Goal: Entertainment & Leisure: Browse casually

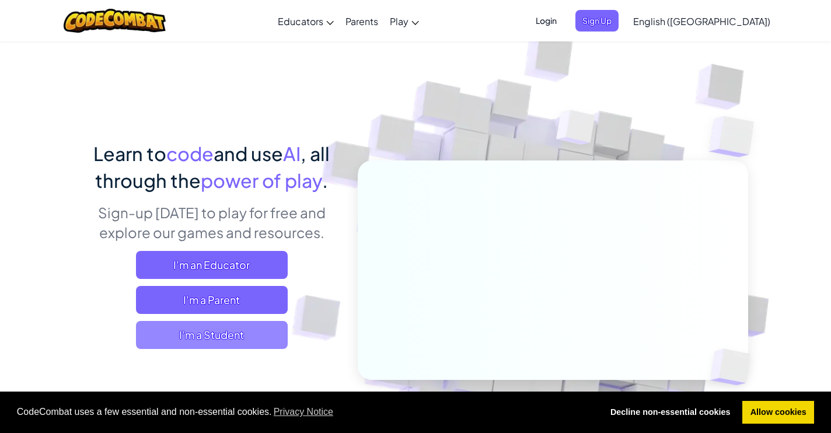
click at [271, 339] on span "I'm a Student" at bounding box center [212, 335] width 152 height 28
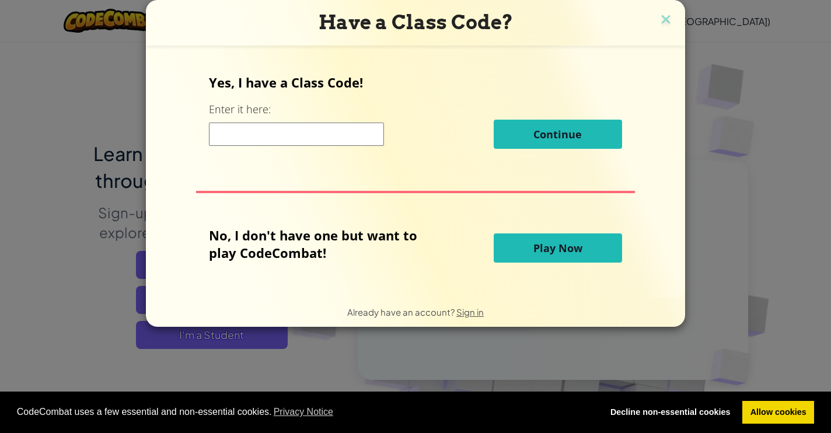
click at [547, 246] on span "Play Now" at bounding box center [557, 248] width 49 height 14
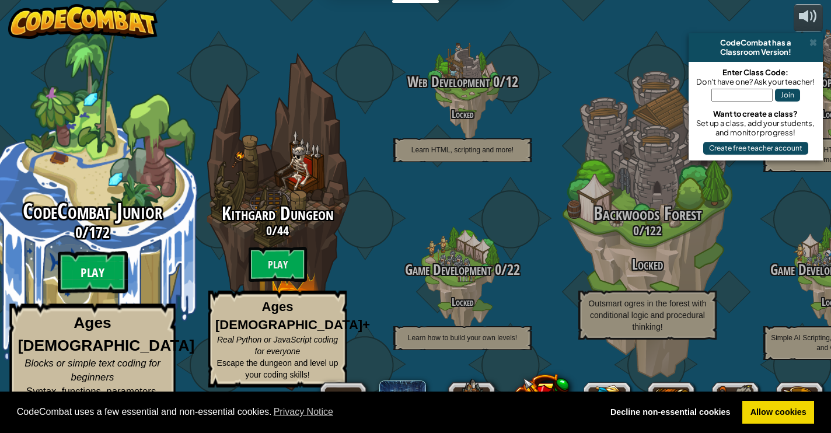
click at [100, 282] on btn "Play" at bounding box center [93, 273] width 70 height 42
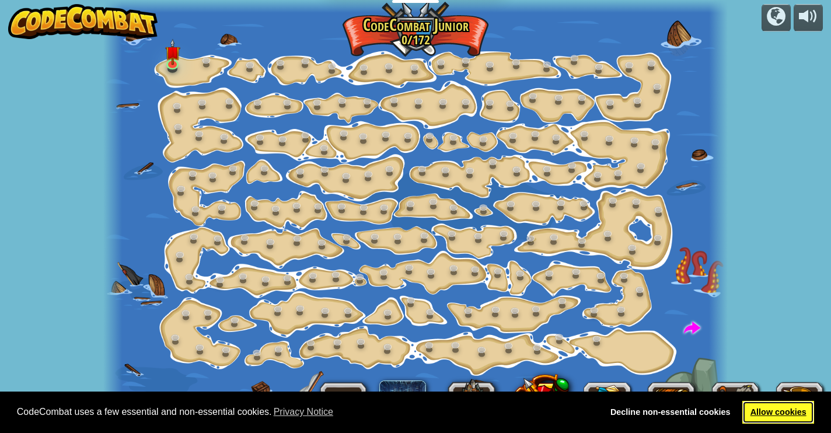
click at [772, 404] on link "Allow cookies" at bounding box center [778, 412] width 72 height 23
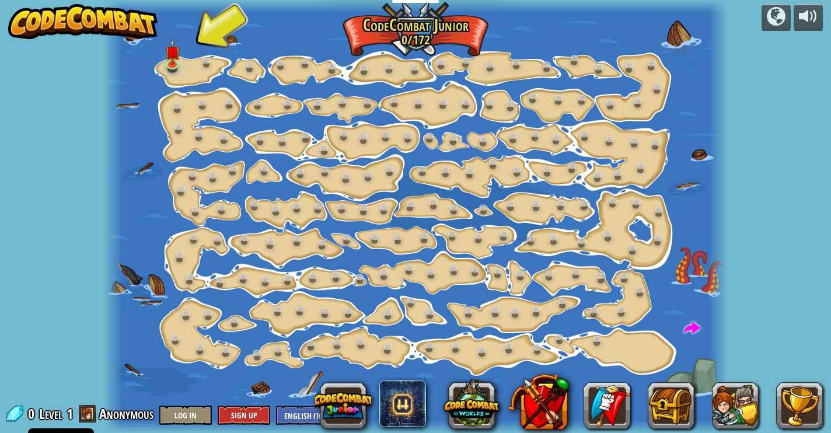
click at [164, 56] on div at bounding box center [415, 216] width 625 height 433
click at [175, 63] on img at bounding box center [172, 45] width 15 height 35
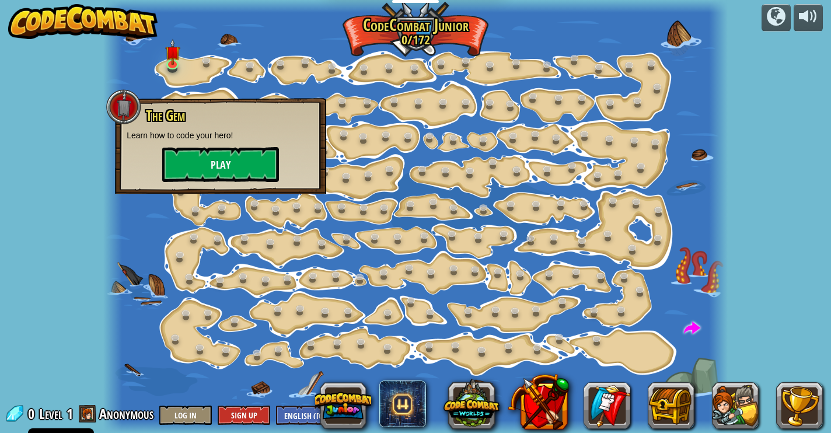
click at [216, 162] on button "Play" at bounding box center [220, 164] width 117 height 35
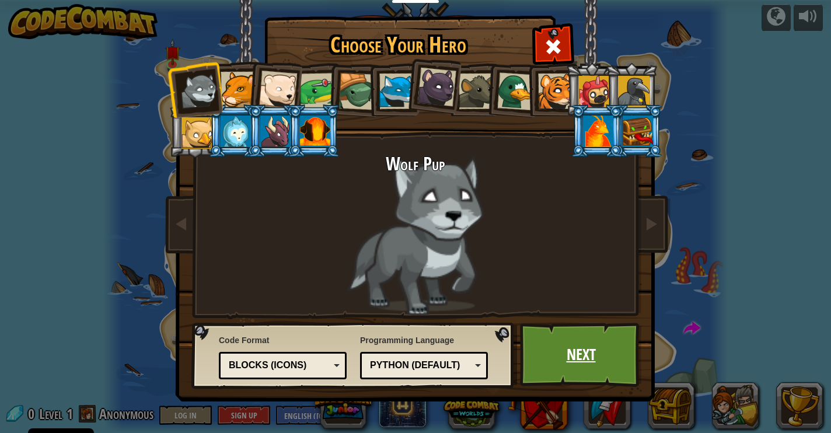
click at [595, 368] on link "Next" at bounding box center [581, 355] width 122 height 64
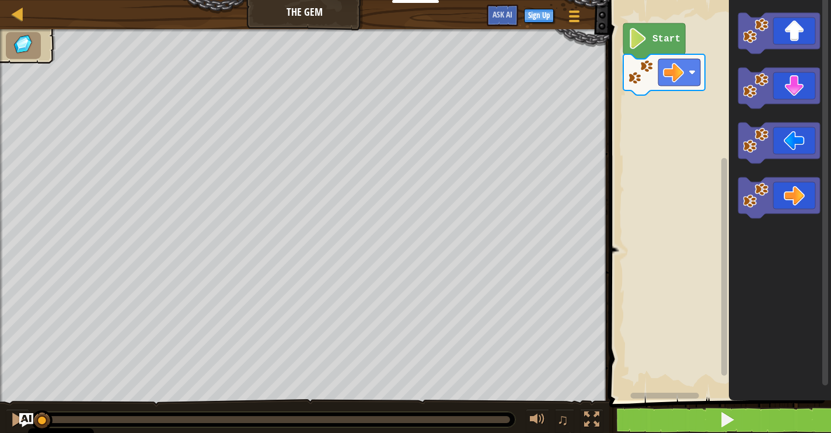
click at [732, 423] on span at bounding box center [727, 419] width 16 height 16
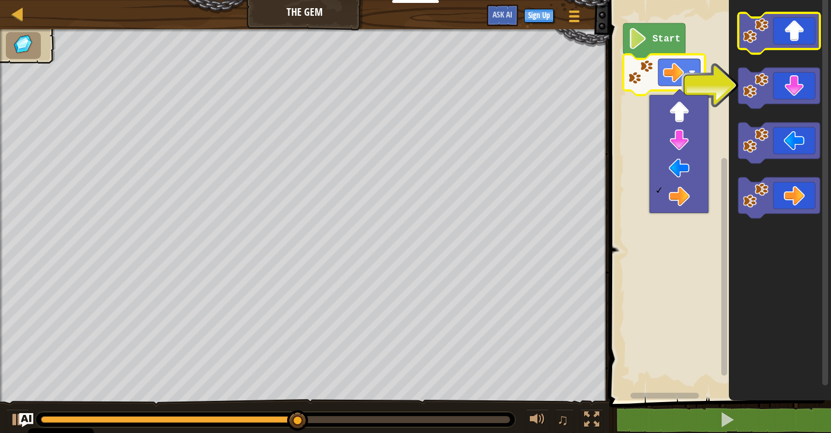
click at [788, 36] on icon "Blockly Workspace" at bounding box center [779, 33] width 82 height 41
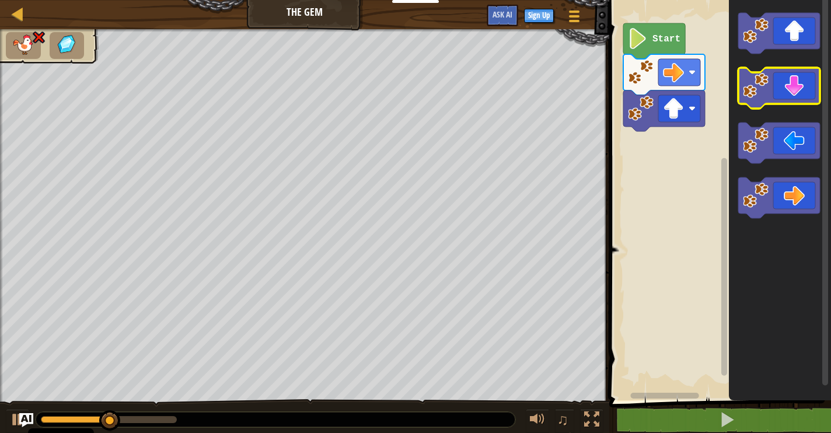
click at [789, 88] on icon "Blockly Workspace" at bounding box center [779, 88] width 82 height 41
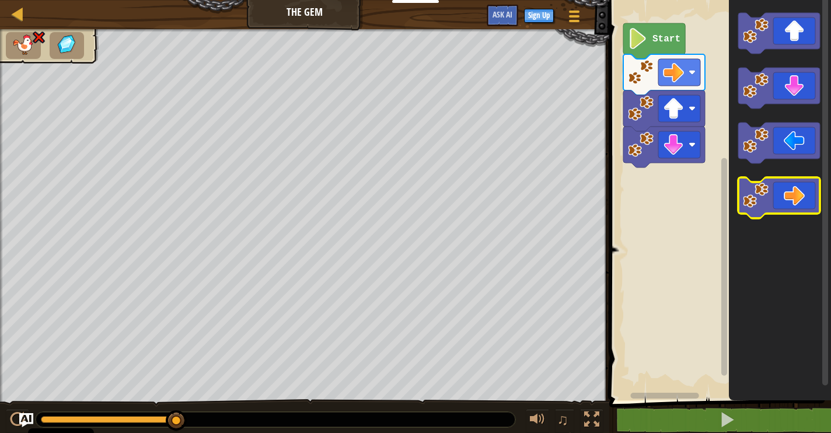
click at [791, 200] on icon "Blockly Workspace" at bounding box center [779, 197] width 82 height 41
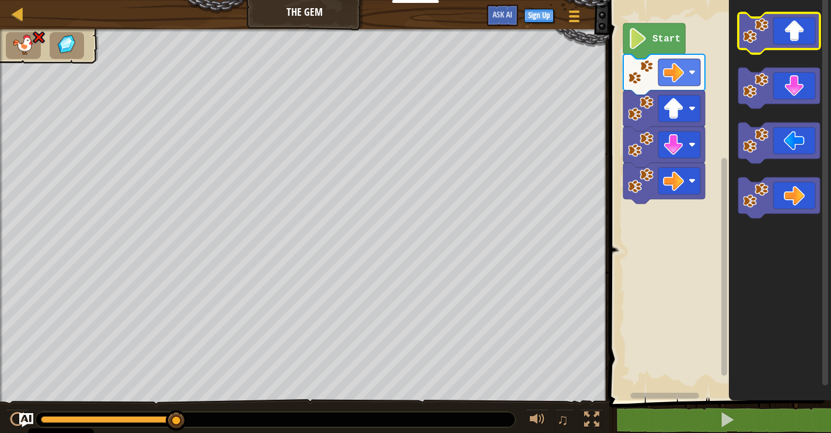
click at [789, 41] on icon "Blockly Workspace" at bounding box center [779, 33] width 82 height 41
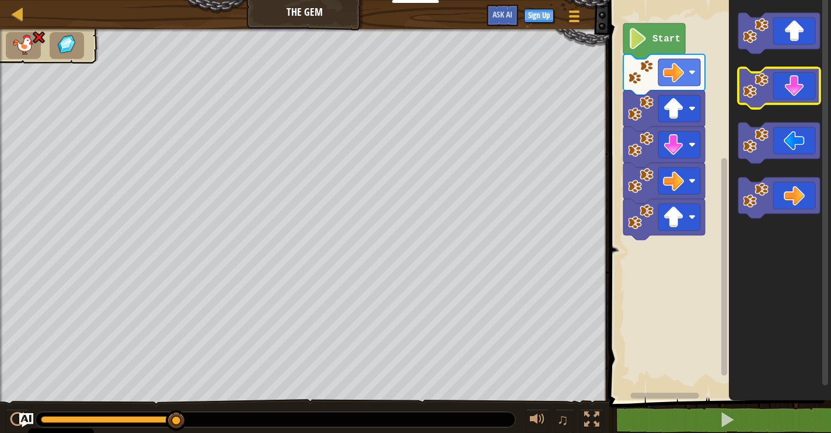
click at [792, 76] on icon "Blockly Workspace" at bounding box center [779, 88] width 82 height 41
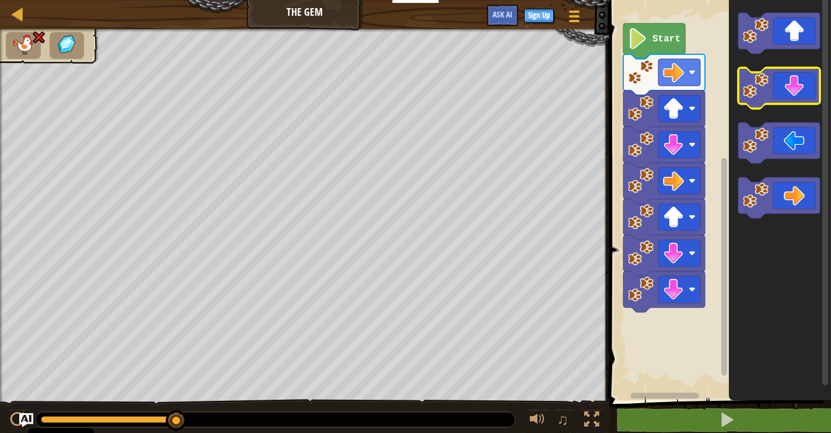
click at [792, 76] on icon "Blockly Workspace" at bounding box center [779, 88] width 82 height 41
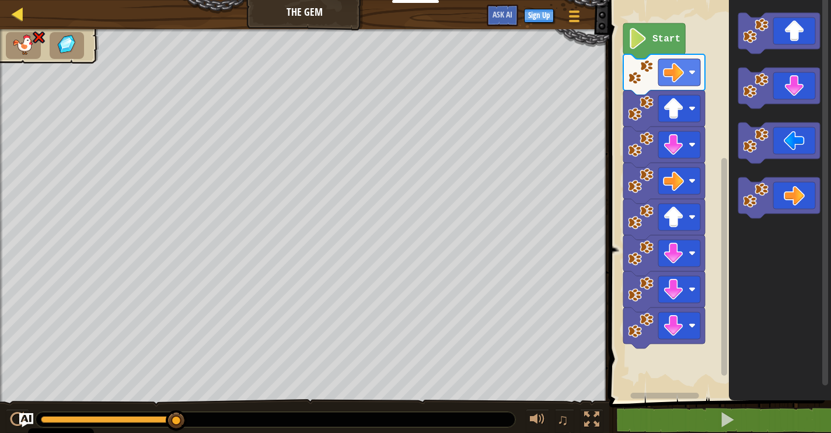
click at [17, 16] on div at bounding box center [18, 13] width 15 height 15
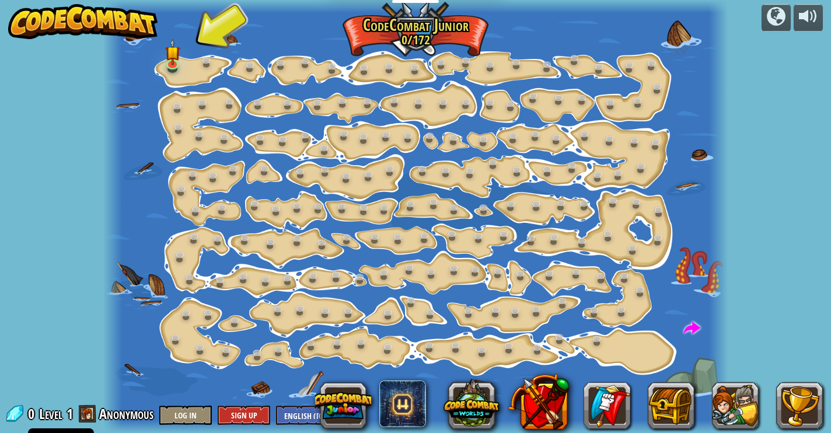
click at [182, 74] on div at bounding box center [415, 216] width 625 height 433
click at [169, 63] on img at bounding box center [172, 45] width 15 height 35
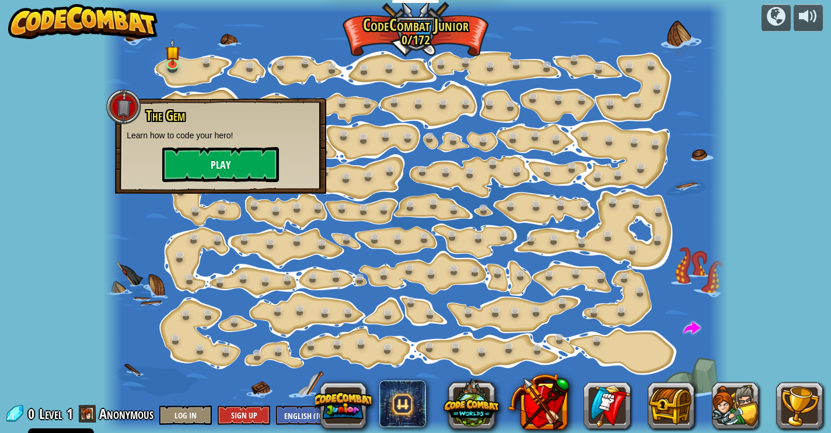
click at [221, 164] on button "Play" at bounding box center [220, 164] width 117 height 35
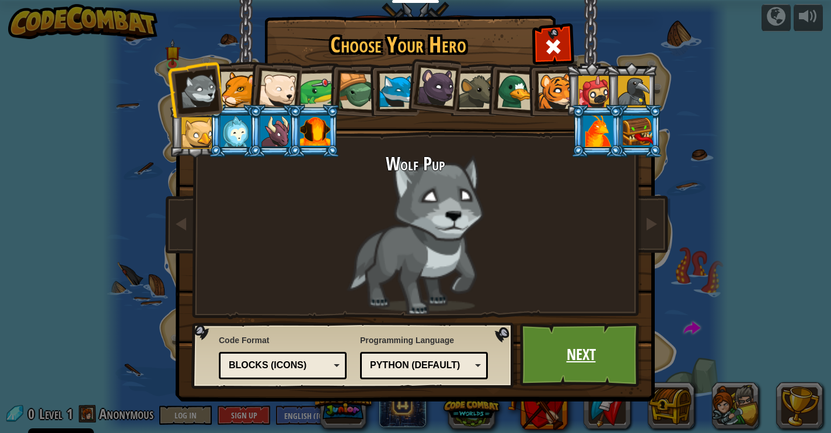
click at [557, 348] on link "Next" at bounding box center [581, 355] width 122 height 64
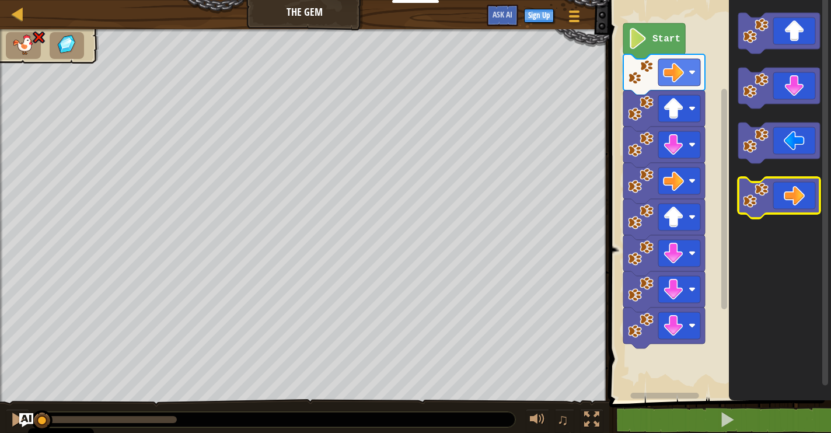
click at [769, 187] on icon "Blockly Workspace" at bounding box center [779, 197] width 82 height 41
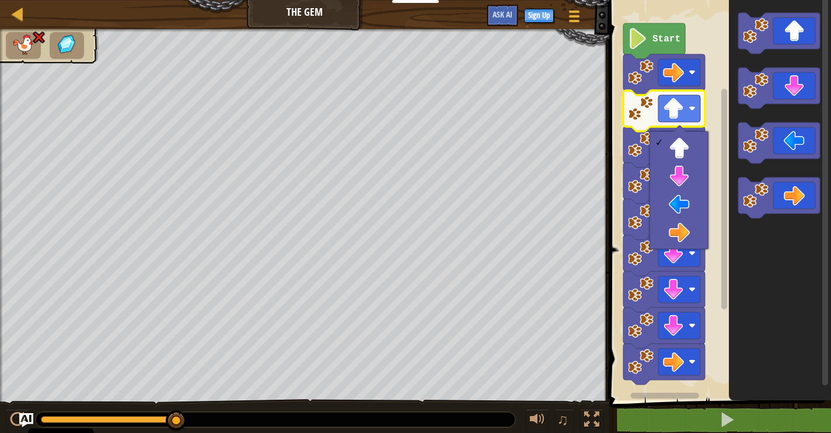
click at [713, 61] on rect "Blockly Workspace" at bounding box center [718, 197] width 225 height 406
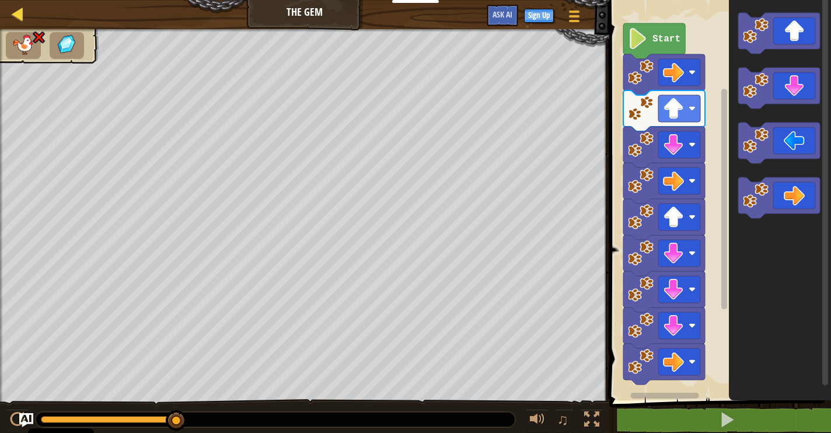
click at [20, 14] on div at bounding box center [18, 13] width 15 height 15
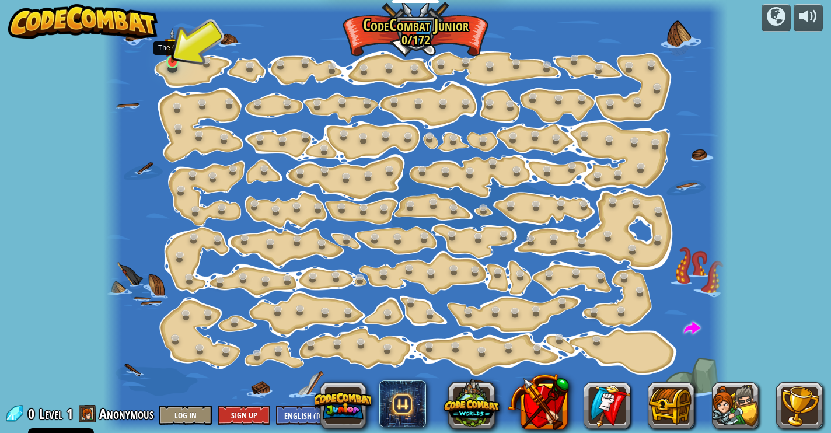
click at [179, 57] on img at bounding box center [172, 45] width 15 height 35
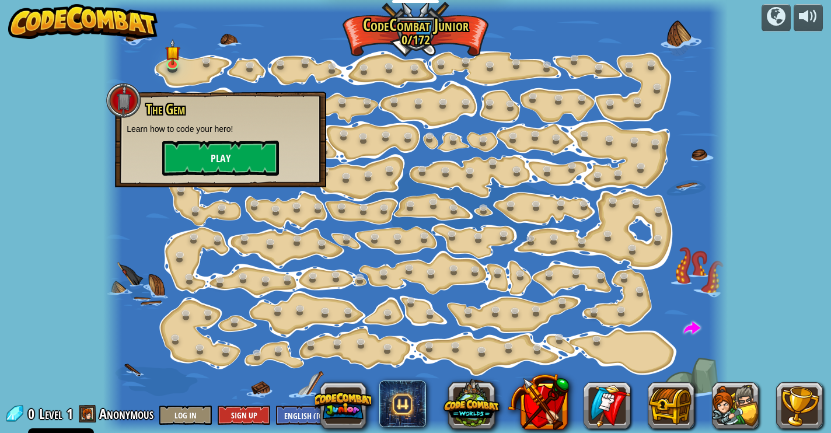
click at [222, 159] on button "Play" at bounding box center [220, 158] width 117 height 35
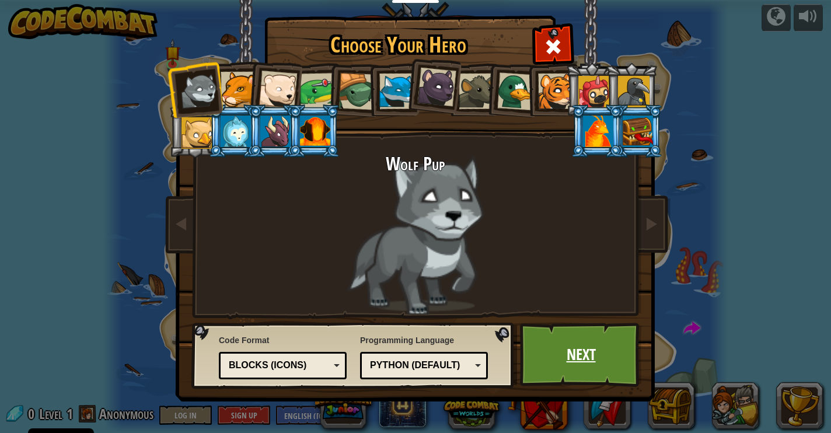
click at [577, 350] on link "Next" at bounding box center [581, 355] width 122 height 64
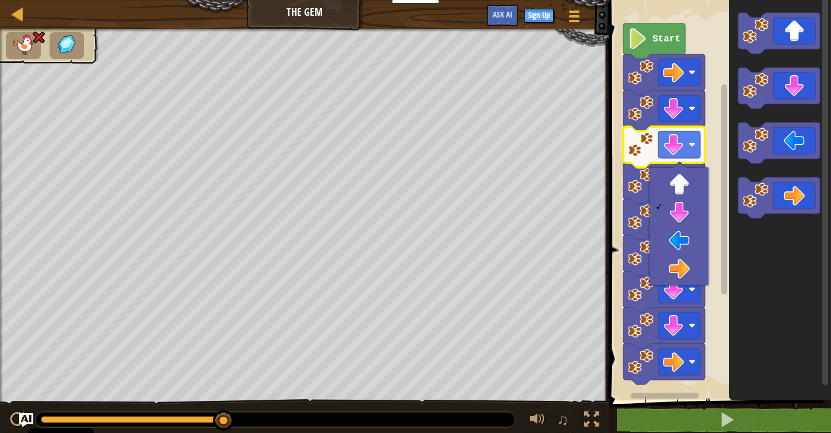
click at [721, 120] on rect "Blockly Workspace" at bounding box center [724, 190] width 6 height 210
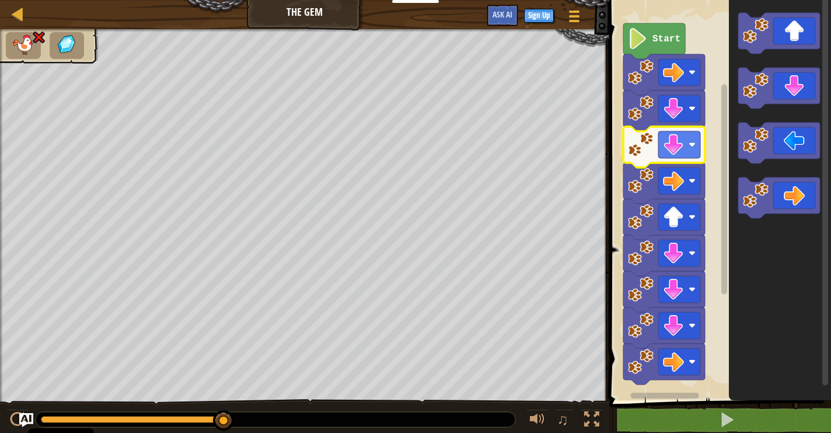
click at [10, 16] on div "Map The Gem Game Menu Sign Up Ask AI" at bounding box center [304, 14] width 609 height 29
click at [22, 16] on div at bounding box center [18, 13] width 15 height 15
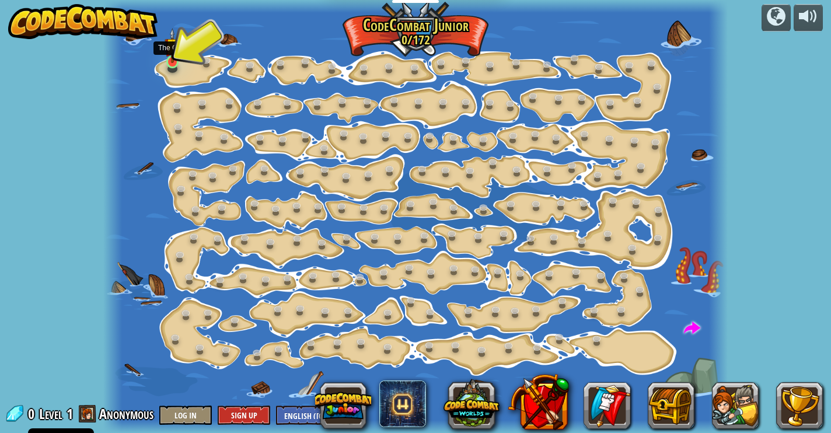
click at [170, 57] on img at bounding box center [172, 45] width 15 height 35
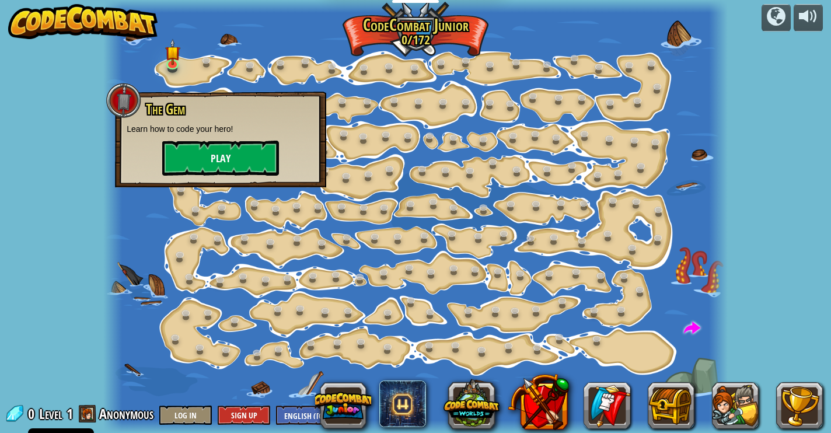
click at [245, 156] on button "Play" at bounding box center [220, 158] width 117 height 35
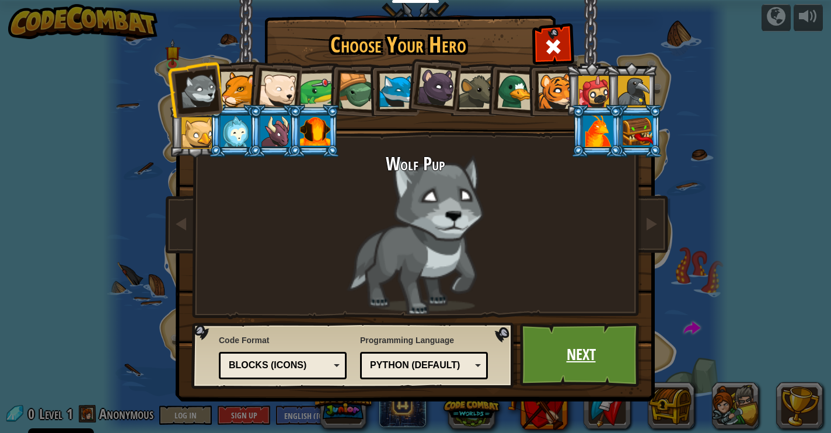
click at [560, 354] on link "Next" at bounding box center [581, 355] width 122 height 64
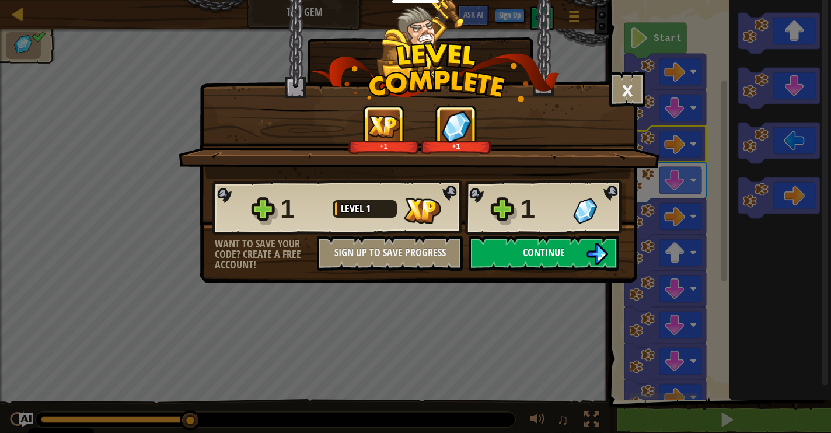
click at [532, 253] on span "Continue" at bounding box center [544, 252] width 42 height 15
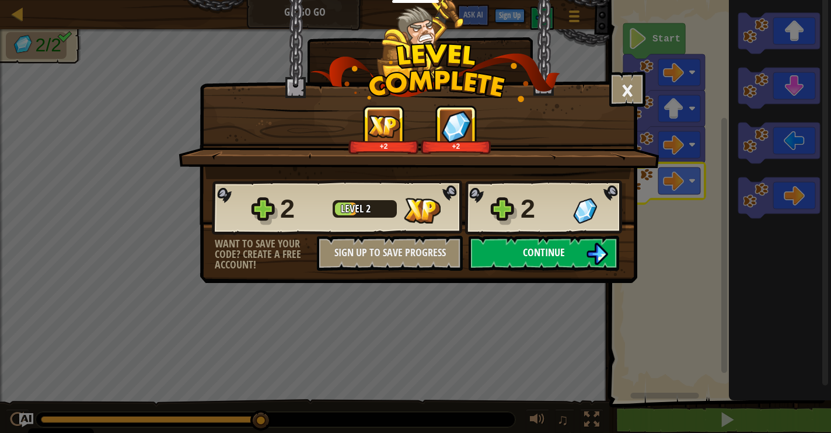
click at [544, 246] on span "Continue" at bounding box center [544, 252] width 42 height 15
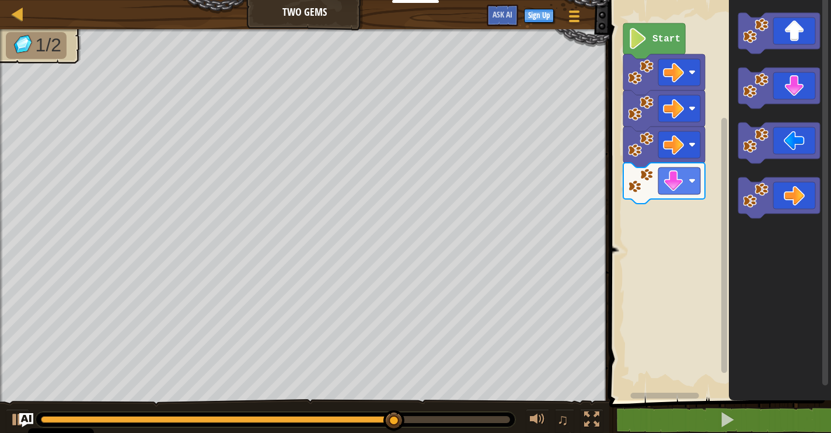
click at [696, 224] on div "Start" at bounding box center [718, 197] width 225 height 406
click at [667, 219] on div "Start" at bounding box center [718, 197] width 225 height 406
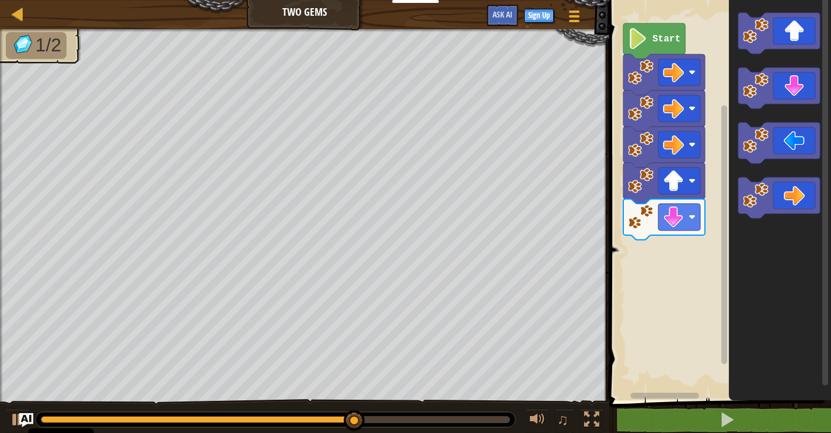
click at [685, 240] on div "Start" at bounding box center [718, 197] width 225 height 406
click at [667, 273] on div "Start" at bounding box center [718, 197] width 225 height 406
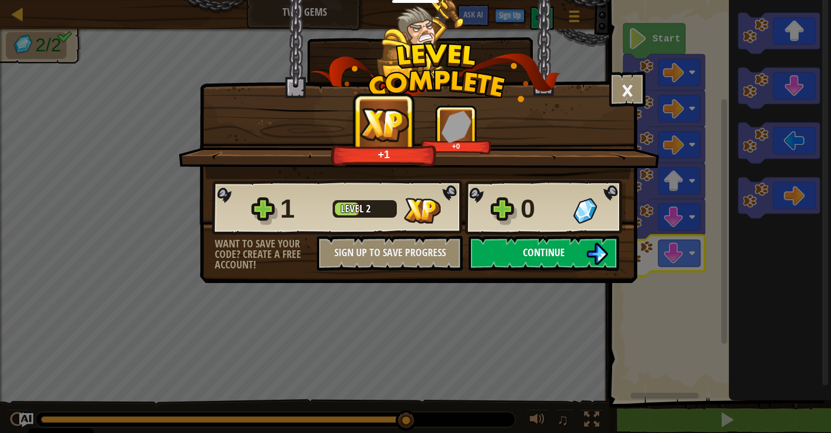
click at [561, 252] on span "Continue" at bounding box center [544, 252] width 42 height 15
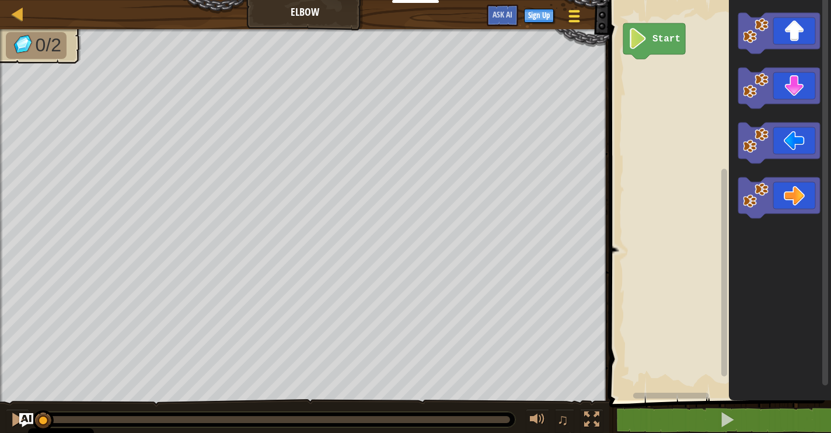
click at [574, 17] on span at bounding box center [574, 16] width 11 height 2
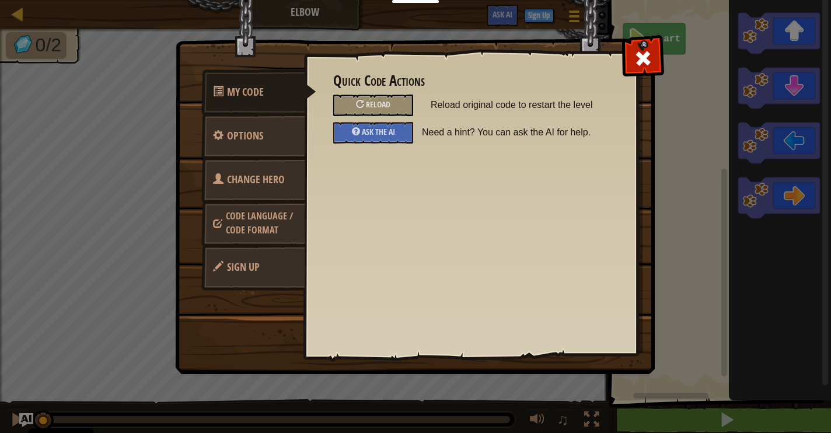
click at [183, 43] on img at bounding box center [419, 165] width 489 height 418
click at [648, 53] on span at bounding box center [643, 58] width 19 height 19
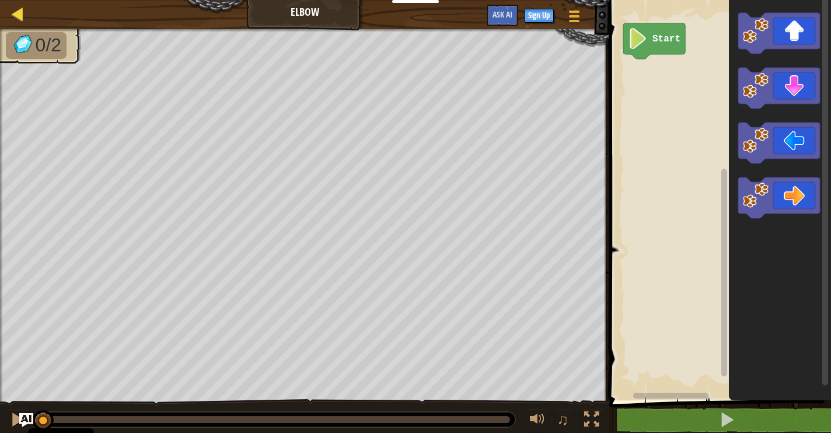
click at [15, 17] on div at bounding box center [18, 13] width 15 height 15
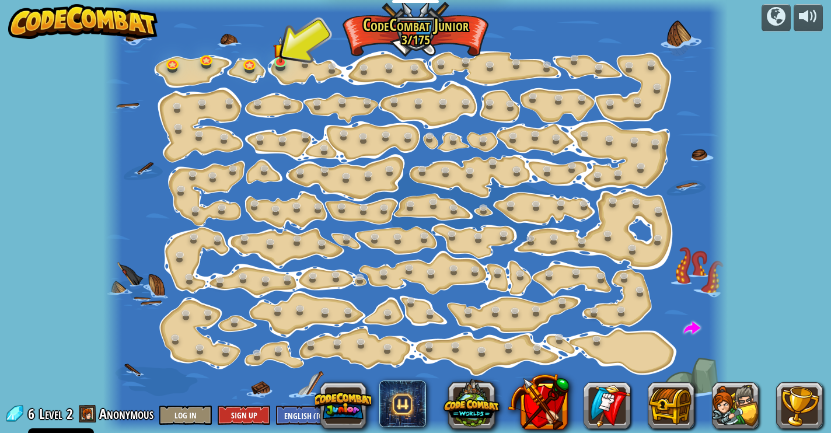
click at [57, 417] on span "Level" at bounding box center [50, 413] width 23 height 19
click at [27, 411] on div "6 Level 2 Anonymous Log In Sign Up English ([GEOGRAPHIC_DATA]) English ([GEOGRA…" at bounding box center [173, 414] width 337 height 20
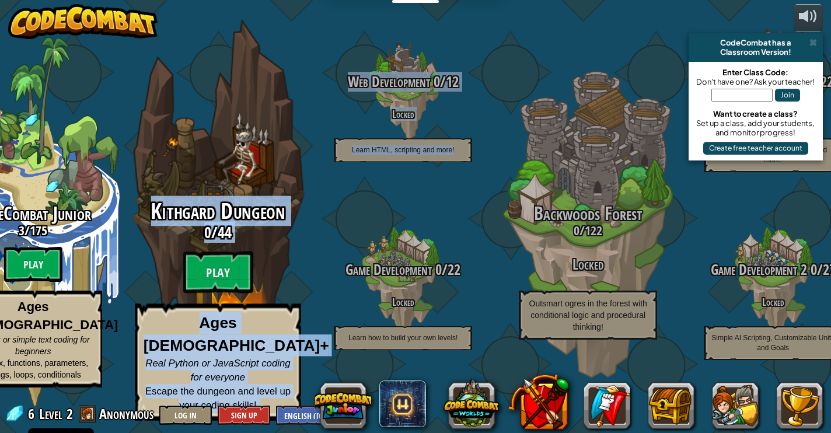
drag, startPoint x: 418, startPoint y: 221, endPoint x: 274, endPoint y: 65, distance: 213.1
click at [274, 65] on div "CodeCombat Junior 3 / 175 Play Ages [DEMOGRAPHIC_DATA] Blocks or simple text co…" at bounding box center [385, 216] width 891 height 433
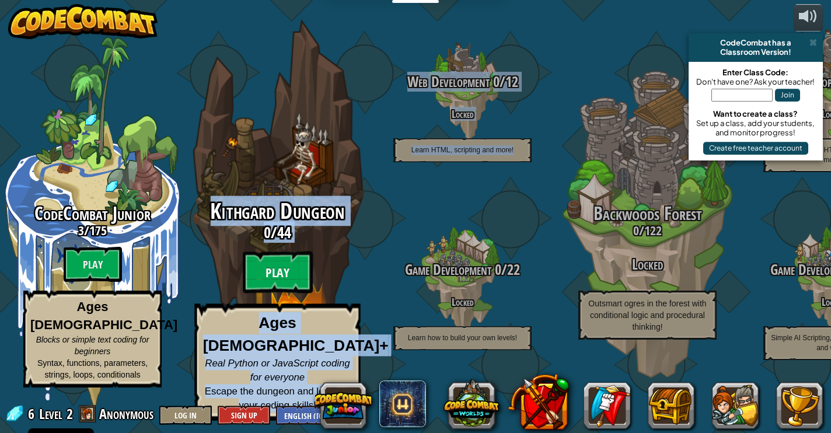
click at [271, 283] on btn "Play" at bounding box center [278, 273] width 70 height 42
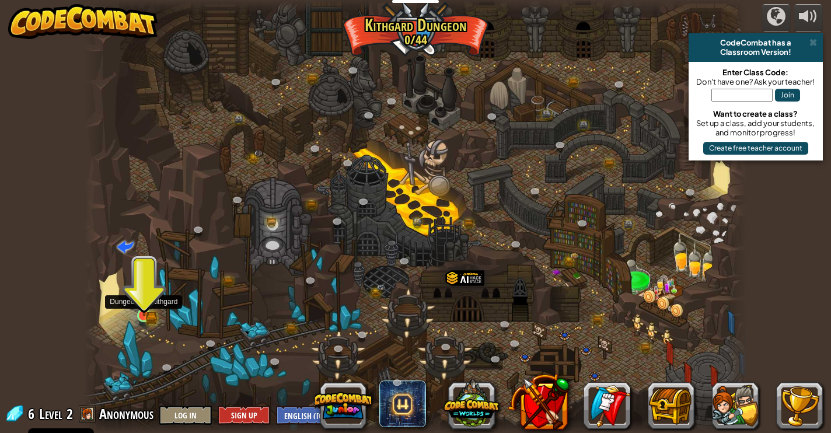
click at [145, 311] on img at bounding box center [144, 298] width 16 height 36
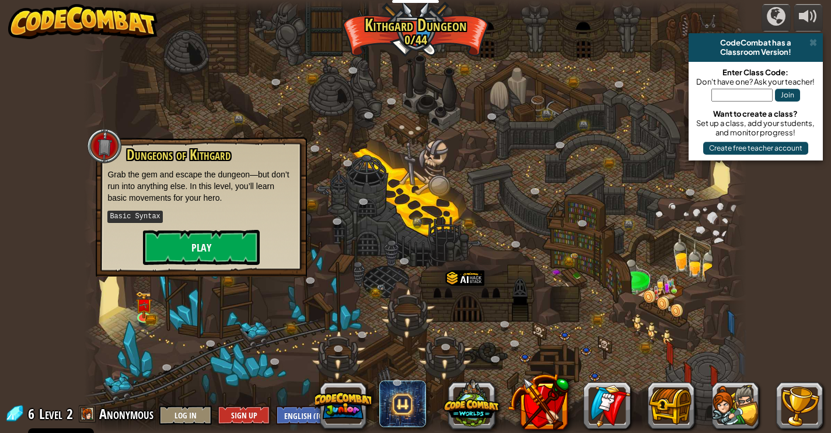
click at [214, 252] on button "Play" at bounding box center [201, 247] width 117 height 35
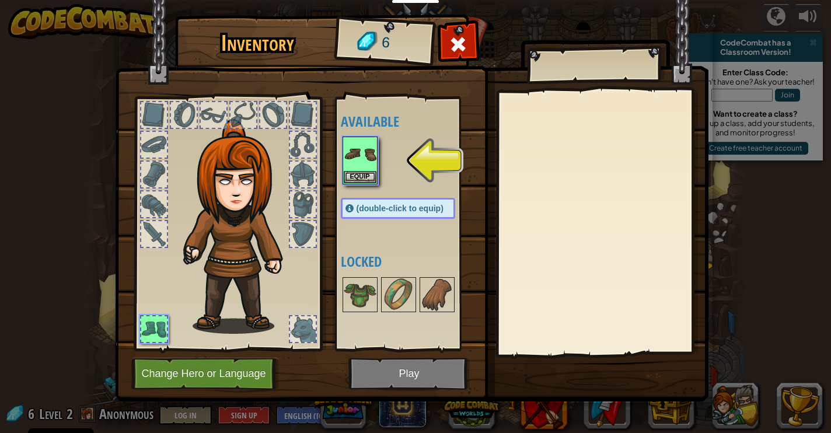
click at [421, 378] on img at bounding box center [412, 190] width 594 height 424
click at [356, 139] on img at bounding box center [360, 154] width 33 height 33
click at [361, 157] on img at bounding box center [360, 154] width 33 height 33
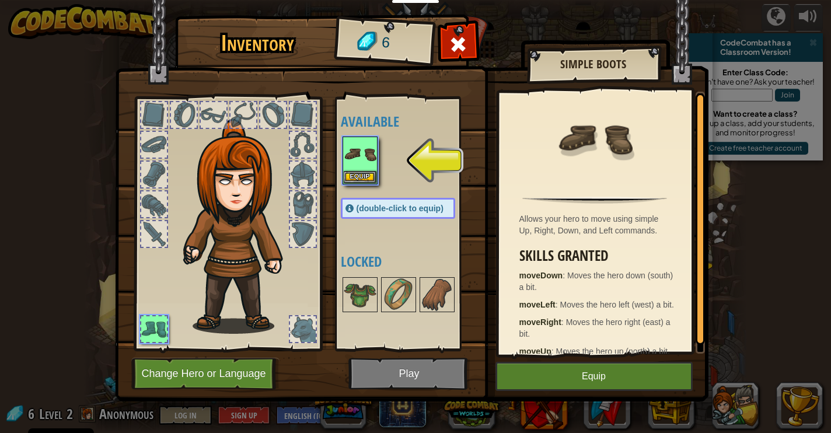
click at [623, 369] on button "Equip" at bounding box center [594, 376] width 197 height 29
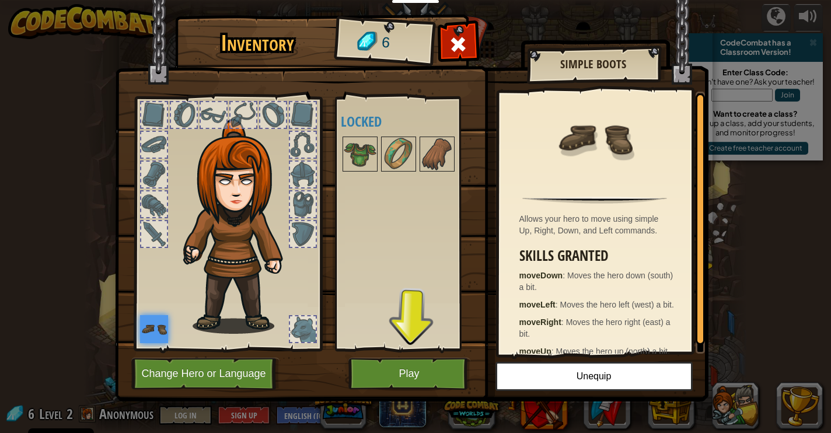
click at [420, 364] on button "Play" at bounding box center [409, 374] width 122 height 32
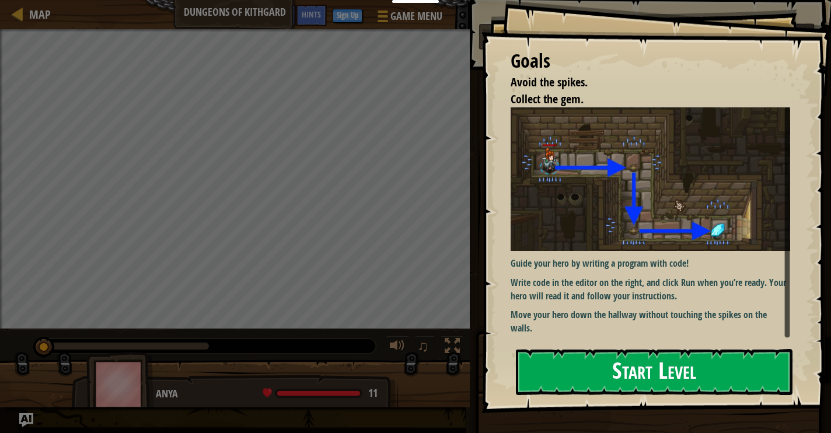
click at [652, 383] on button "Start Level" at bounding box center [654, 372] width 277 height 46
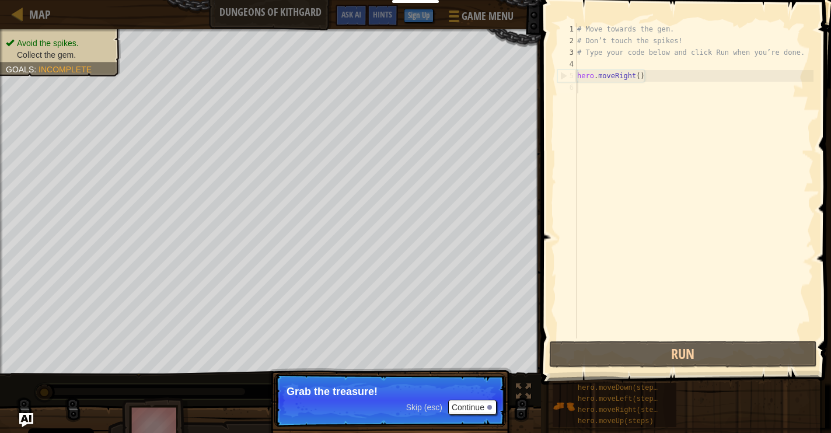
click at [477, 411] on button "Continue" at bounding box center [472, 407] width 48 height 15
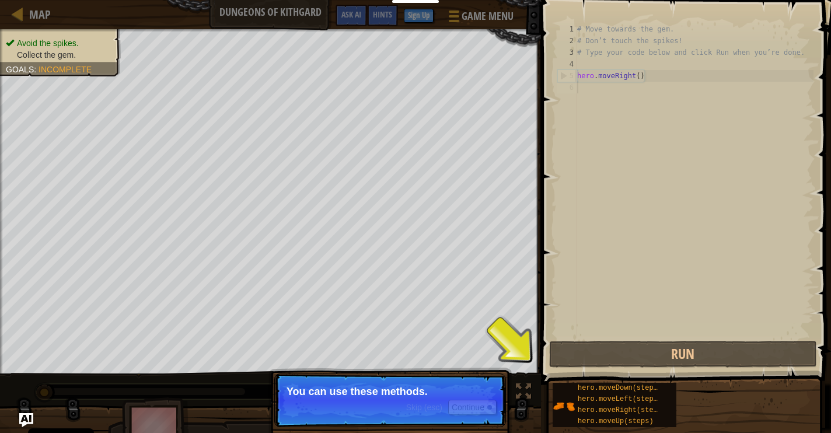
click at [469, 390] on p "You can use these methods." at bounding box center [390, 392] width 207 height 12
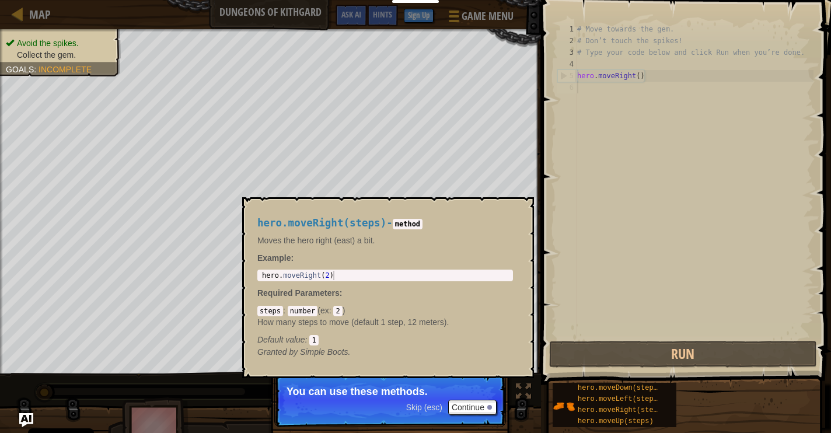
scroll to position [5, 0]
